Goal: Information Seeking & Learning: Find specific fact

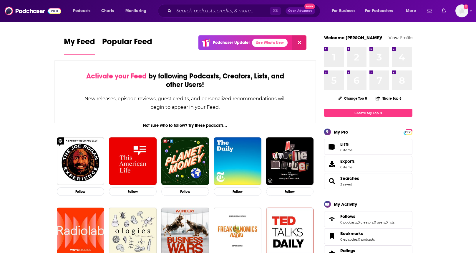
click at [192, 11] on input "Search podcasts, credits, & more..." at bounding box center [222, 10] width 96 height 9
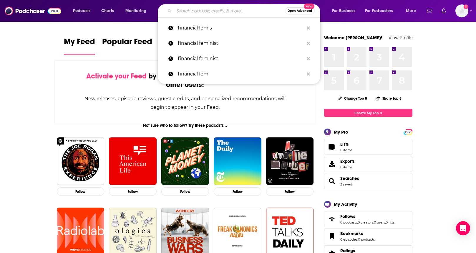
type input "h"
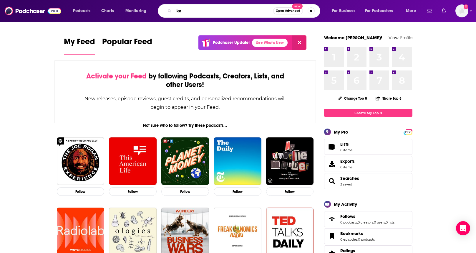
type input "k"
type input "hakeem jeffries"
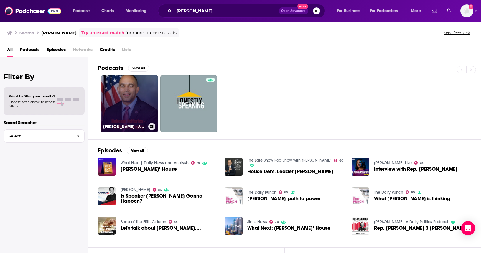
click at [138, 103] on link "Hakeem Jeffries - Audio Biography" at bounding box center [129, 103] width 57 height 57
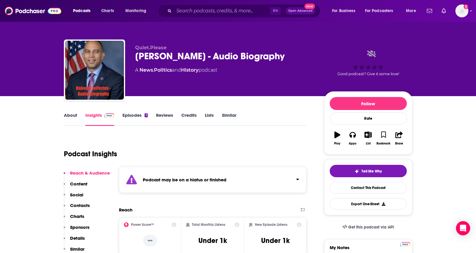
click at [203, 149] on div "Podcast Insights" at bounding box center [183, 150] width 238 height 30
click at [86, 10] on span "Podcasts" at bounding box center [81, 11] width 17 height 8
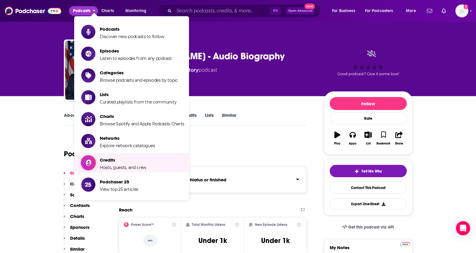
click at [134, 163] on span "Credits Hosts, guests, and crew" at bounding box center [123, 162] width 47 height 15
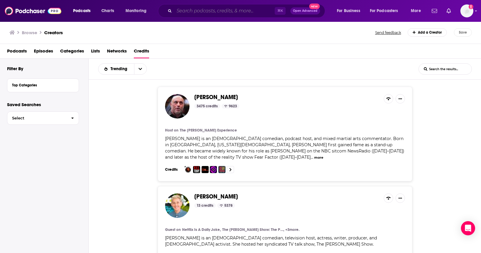
click at [205, 14] on input "Search podcasts, credits, & more..." at bounding box center [224, 10] width 100 height 9
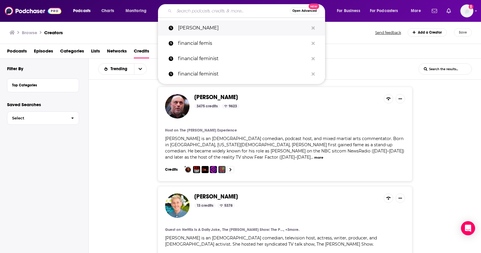
click at [210, 26] on p "hakeem jeffries" at bounding box center [243, 27] width 130 height 15
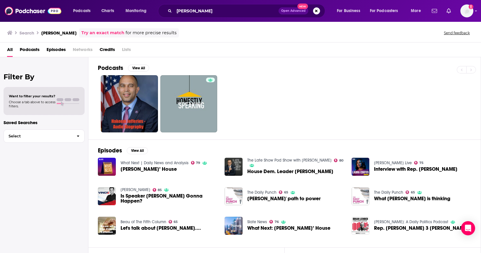
click at [106, 48] on span "Credits" at bounding box center [107, 51] width 15 height 12
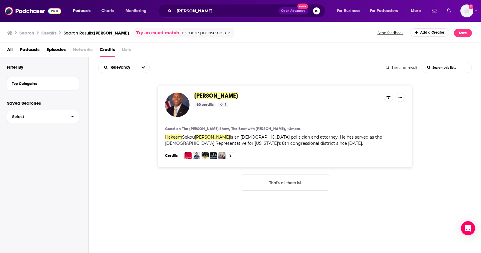
click at [315, 109] on div "Hakeem Jeffries 60 credits 1" at bounding box center [286, 104] width 185 height 24
click at [228, 155] on link at bounding box center [230, 155] width 7 height 7
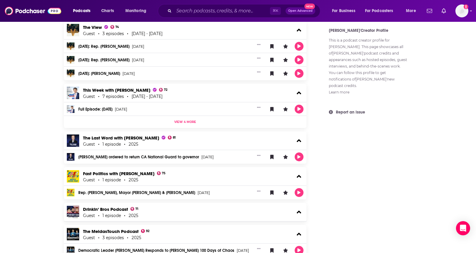
scroll to position [426, 0]
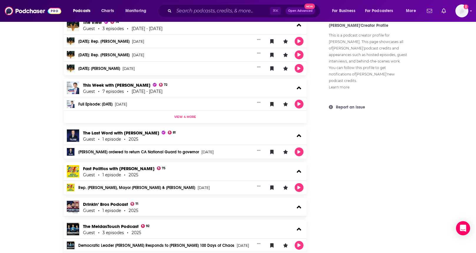
click at [181, 115] on span "View 4 more" at bounding box center [185, 117] width 22 height 4
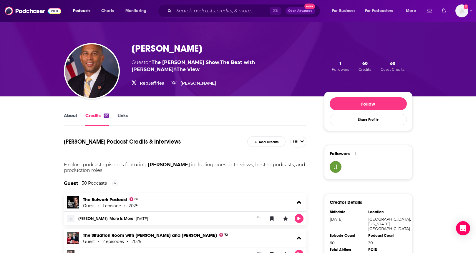
scroll to position [18, 0]
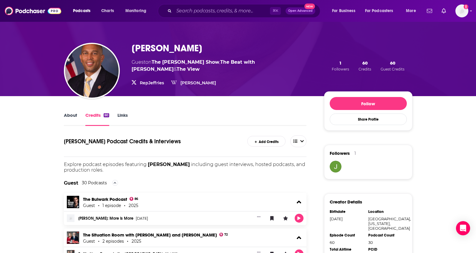
click at [89, 11] on span "Podcasts" at bounding box center [81, 11] width 17 height 8
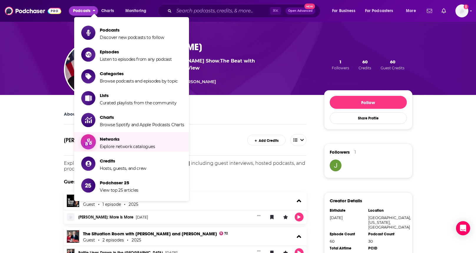
scroll to position [21, 0]
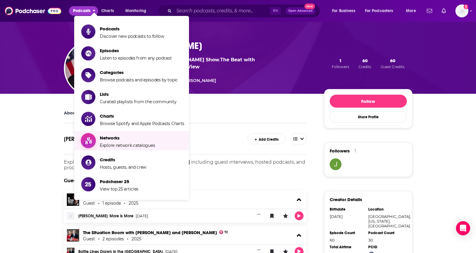
click at [120, 139] on span "Networks" at bounding box center [127, 138] width 55 height 6
